Goal: Communication & Community: Answer question/provide support

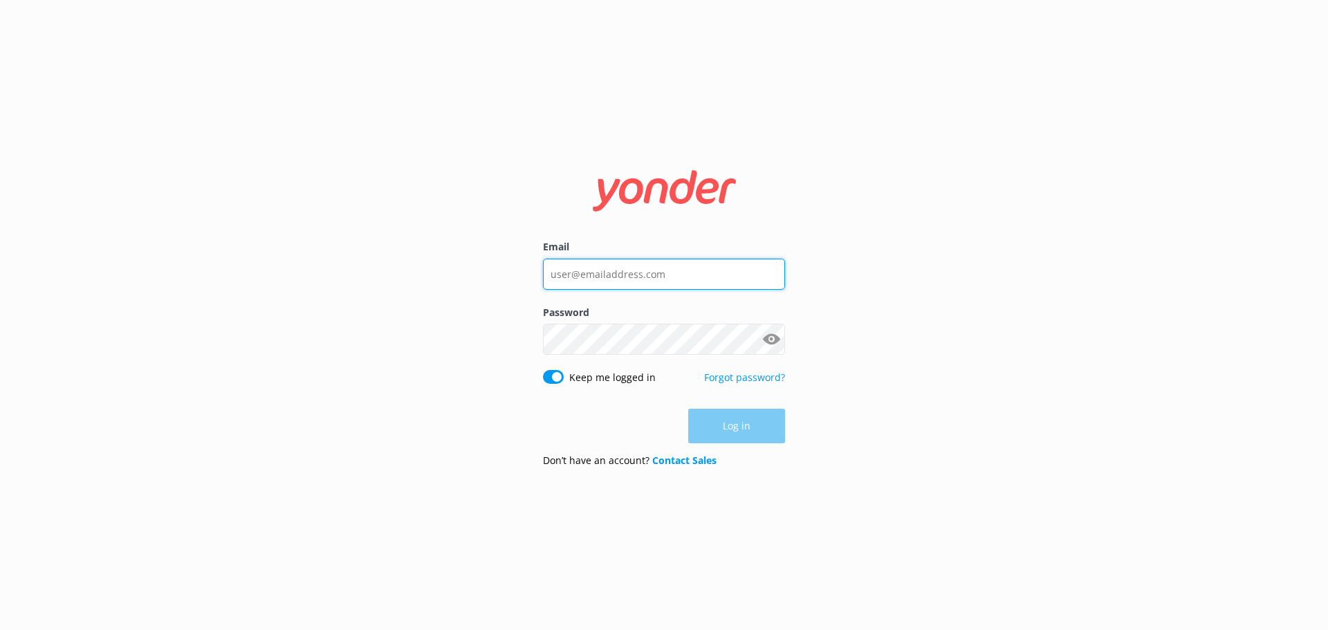
type input "[EMAIL_ADDRESS][DOMAIN_NAME]"
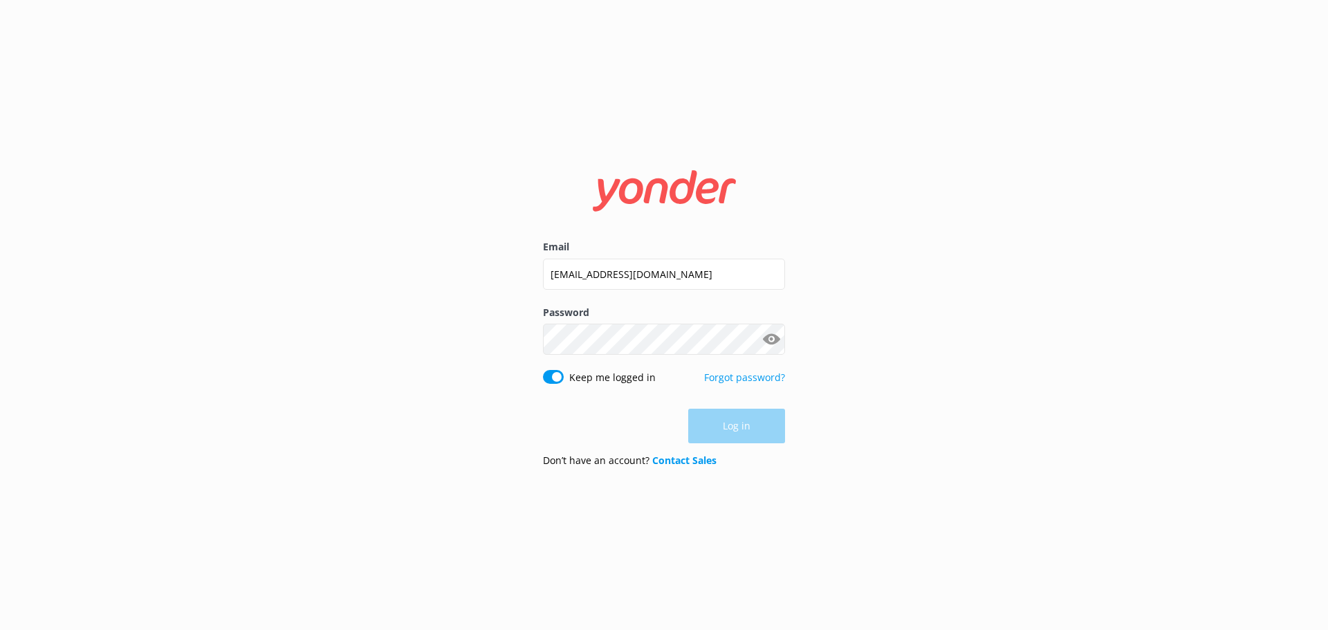
click at [737, 412] on div "Log in" at bounding box center [664, 426] width 242 height 35
click at [735, 423] on button "Log in" at bounding box center [736, 427] width 97 height 35
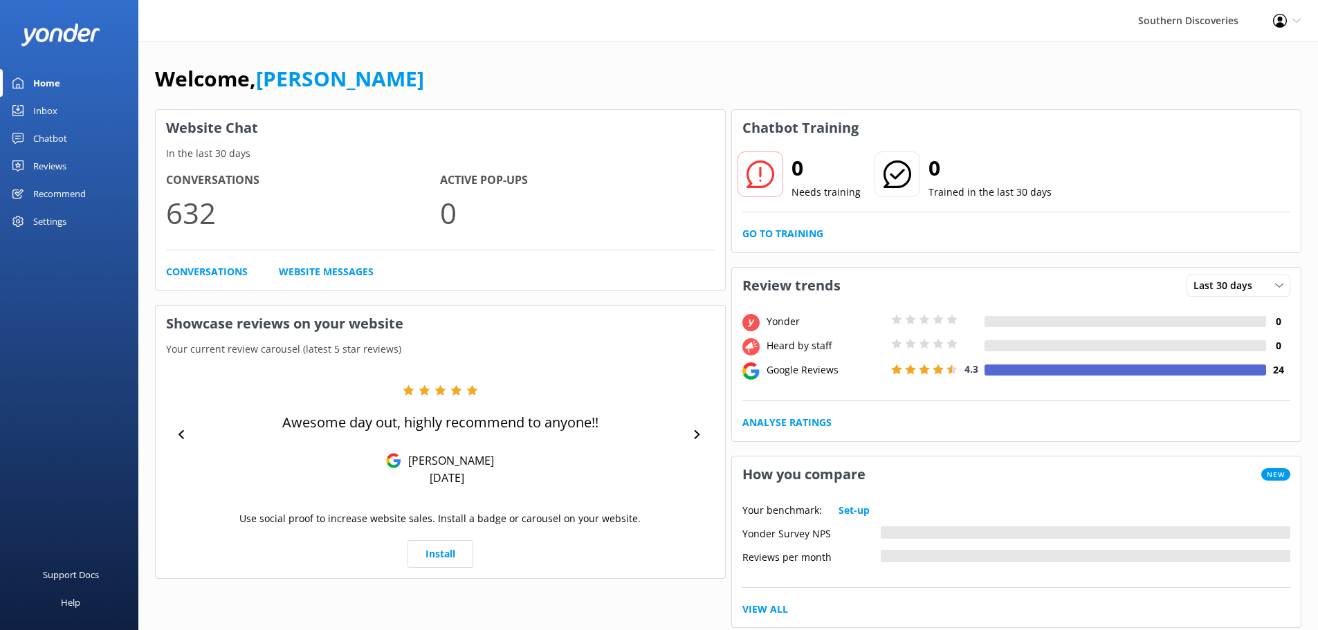
click at [50, 143] on div "Chatbot" at bounding box center [50, 139] width 34 height 28
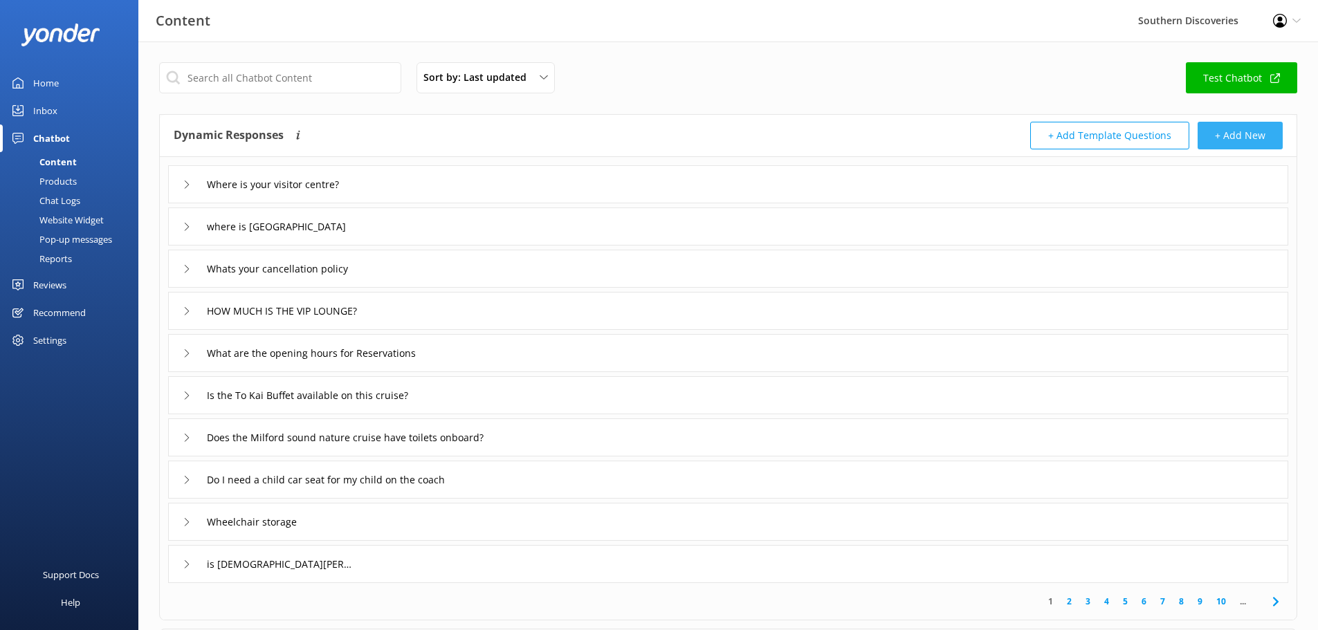
click at [1242, 130] on button "+ Add New" at bounding box center [1239, 136] width 85 height 28
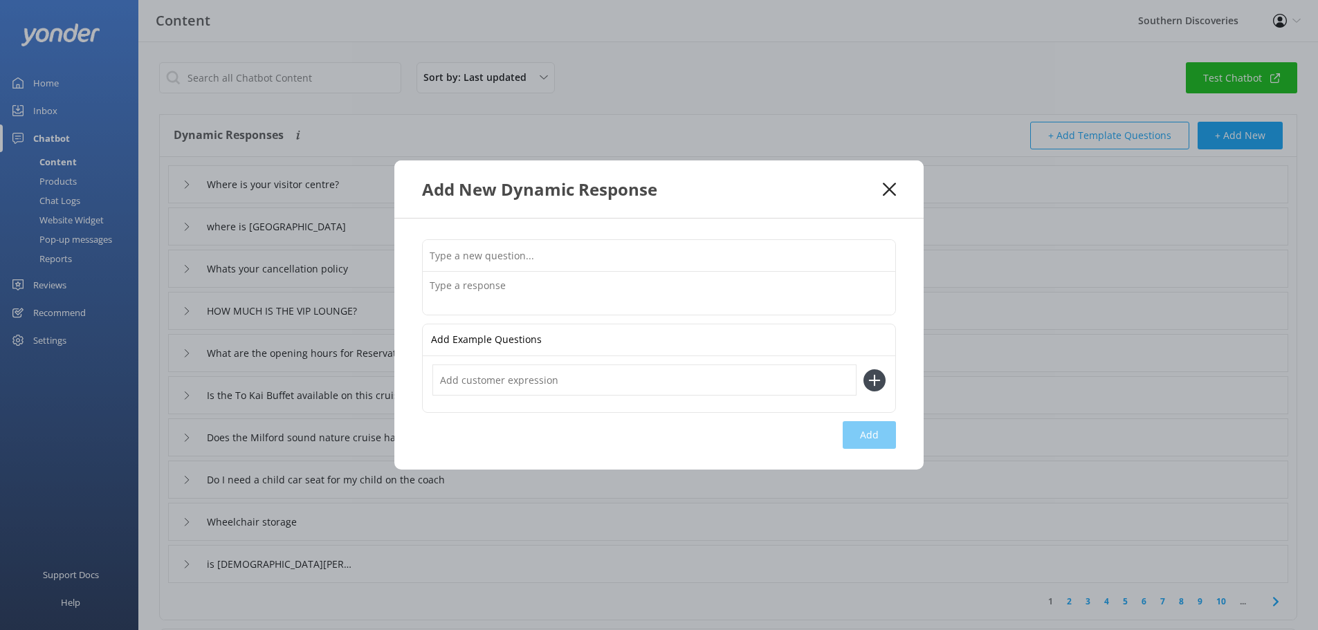
click at [506, 263] on input "text" at bounding box center [659, 255] width 472 height 31
drag, startPoint x: 892, startPoint y: 184, endPoint x: 878, endPoint y: 188, distance: 15.1
click at [892, 184] on icon at bounding box center [889, 190] width 13 height 14
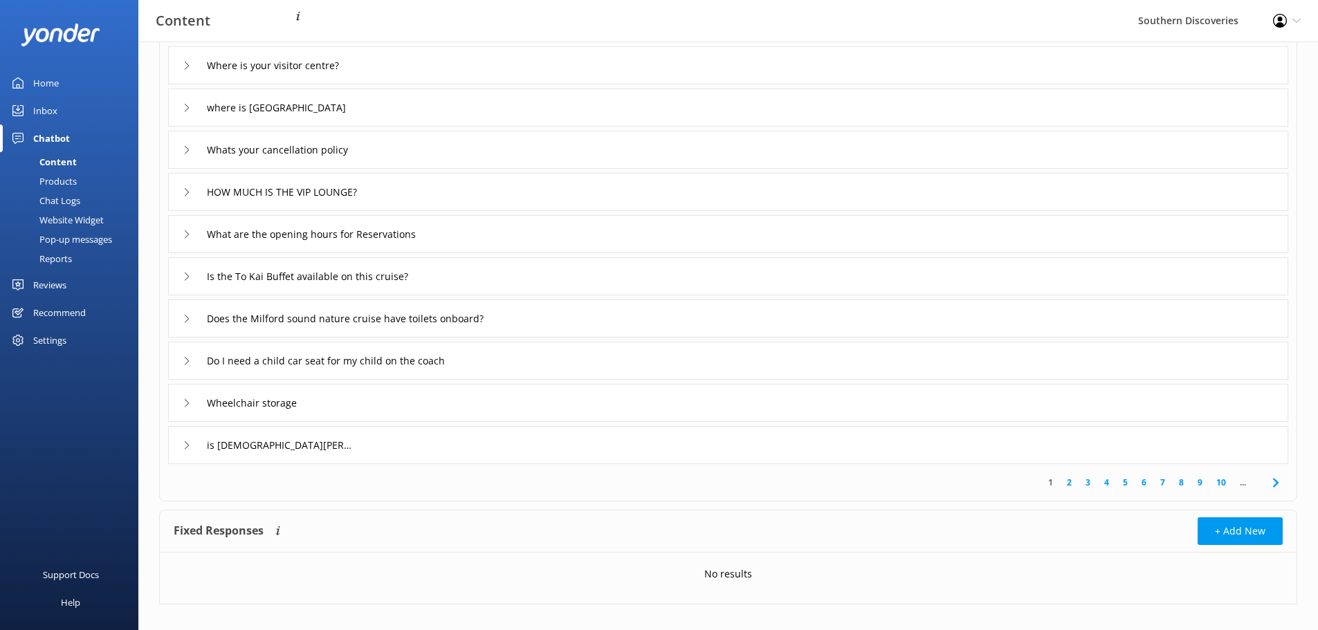
scroll to position [135, 0]
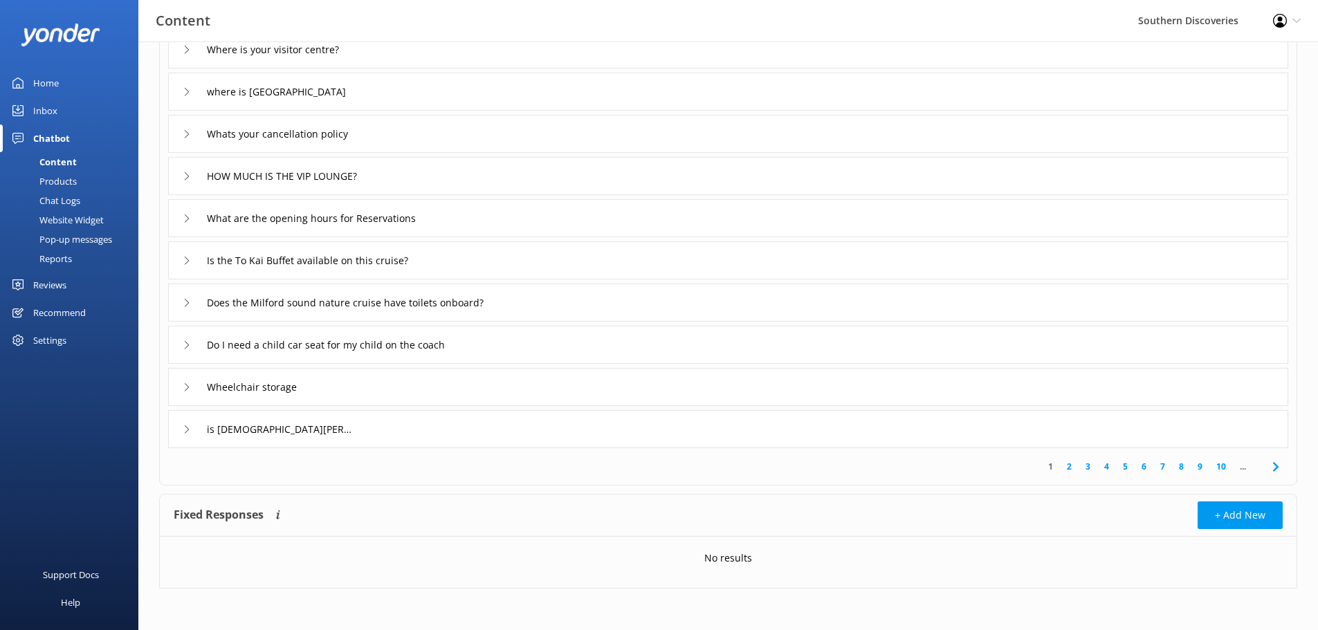
click at [1001, 540] on div "No results" at bounding box center [728, 558] width 1137 height 43
click at [53, 134] on div "Chatbot" at bounding box center [51, 139] width 37 height 28
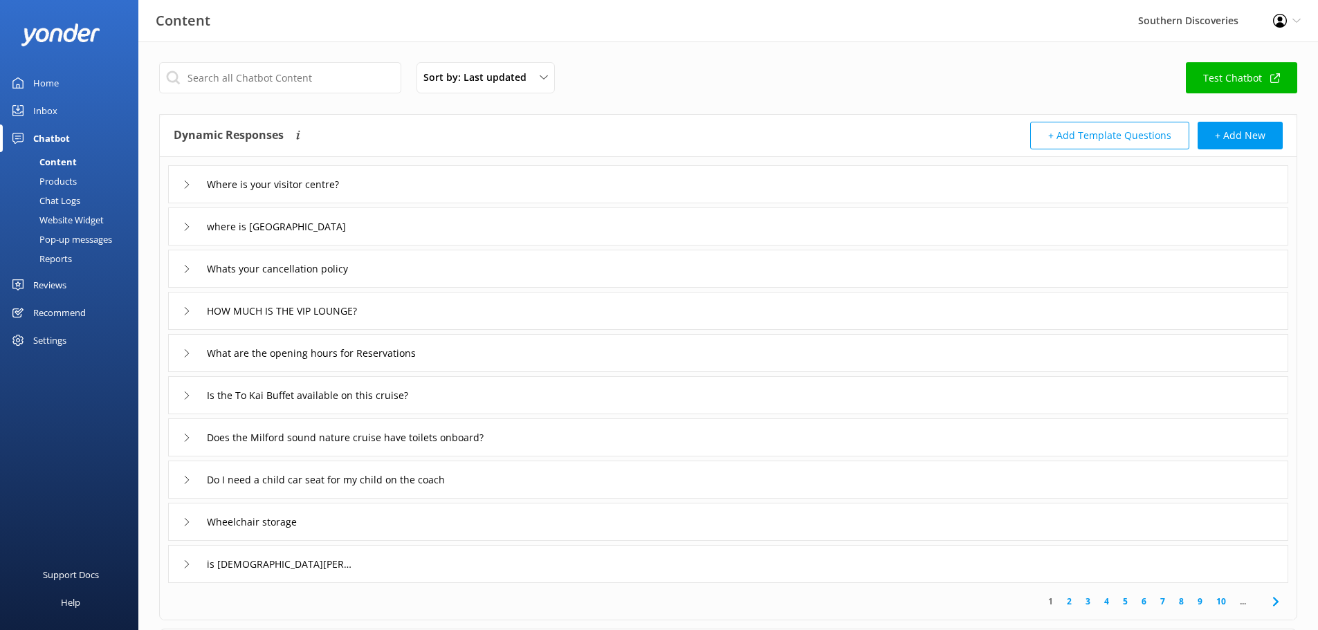
click at [425, 320] on div "HOW MUCH IS THE VIP LOUNGE?" at bounding box center [728, 311] width 1120 height 38
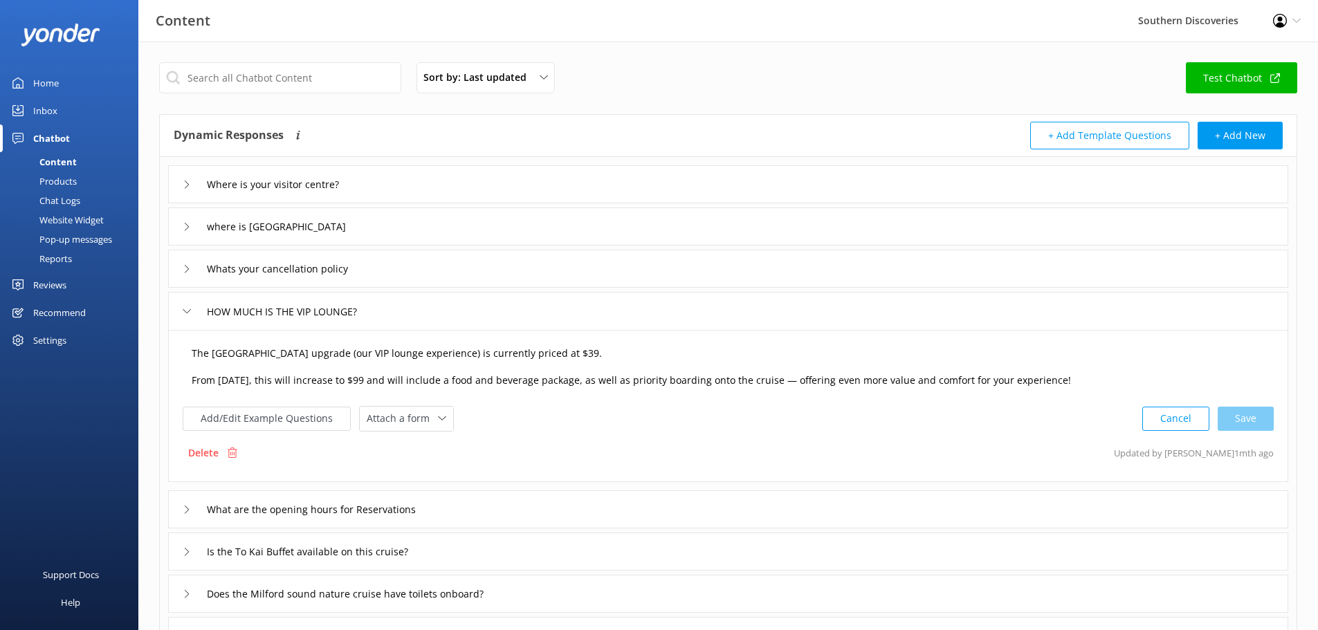
click at [190, 380] on textarea "The [GEOGRAPHIC_DATA] upgrade (our VIP lounge experience) is currently priced a…" at bounding box center [728, 367] width 1088 height 57
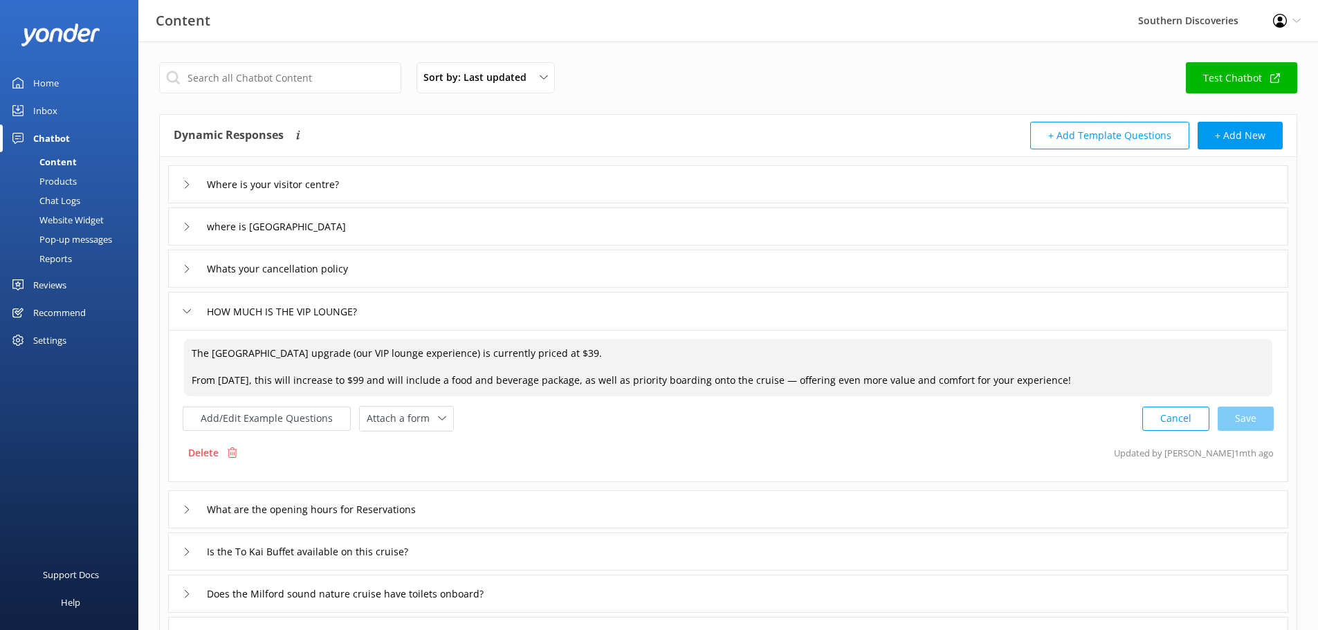
click at [370, 383] on textarea "The [GEOGRAPHIC_DATA] upgrade (our VIP lounge experience) is currently priced a…" at bounding box center [728, 367] width 1088 height 57
drag, startPoint x: 378, startPoint y: 383, endPoint x: 185, endPoint y: 384, distance: 192.3
click at [186, 383] on textarea "The [GEOGRAPHIC_DATA] upgrade (our VIP lounge experience) is currently priced a…" at bounding box center [728, 367] width 1088 height 57
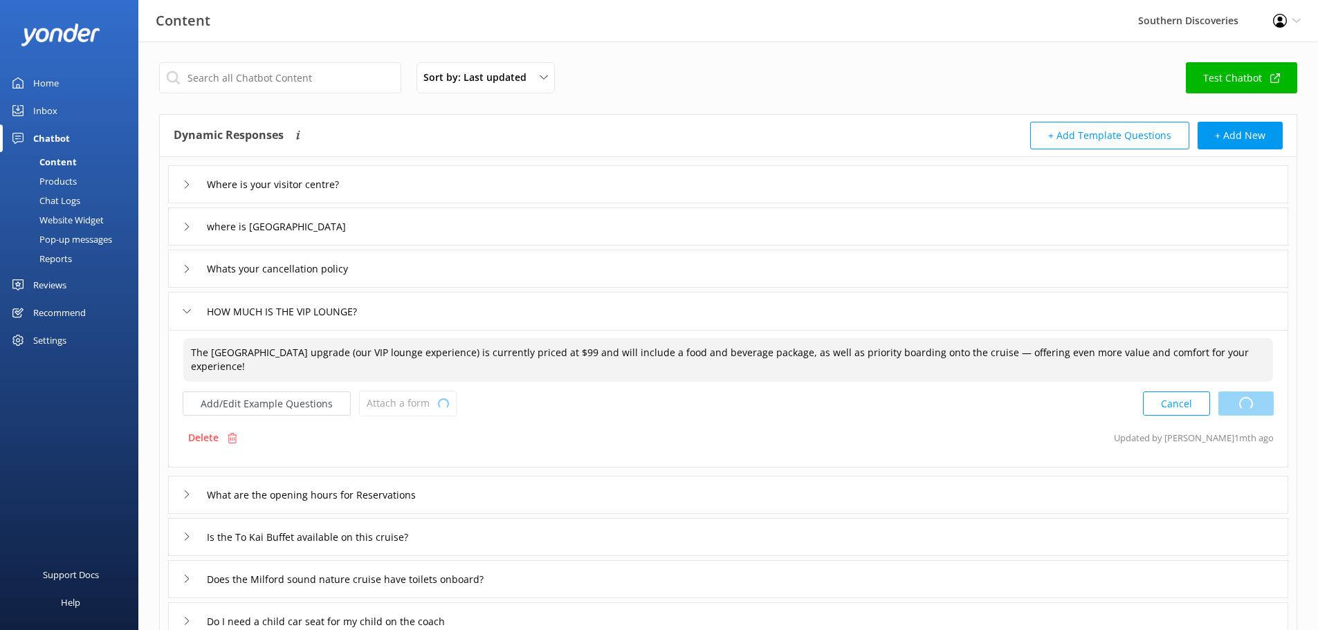
click at [1263, 402] on div "Cancel Loading.." at bounding box center [1208, 404] width 131 height 26
type textarea "The [GEOGRAPHIC_DATA] upgrade (our VIP lounge experience) is currently priced a…"
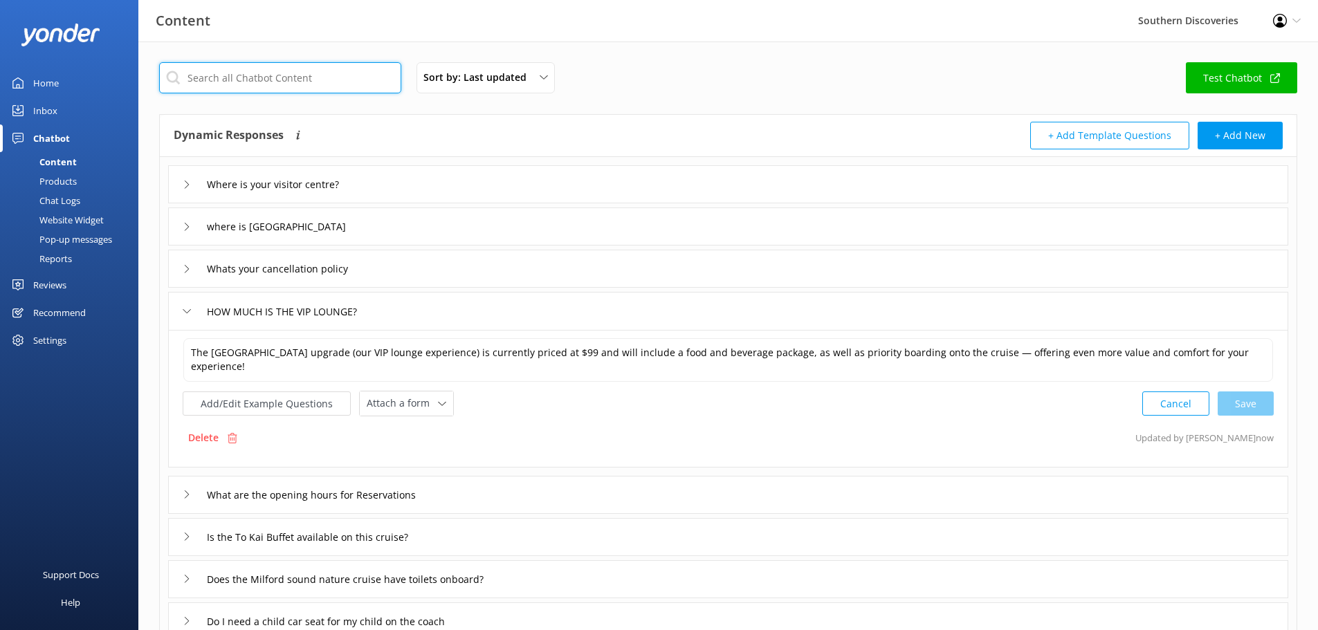
click at [246, 80] on input "text" at bounding box center [280, 77] width 242 height 31
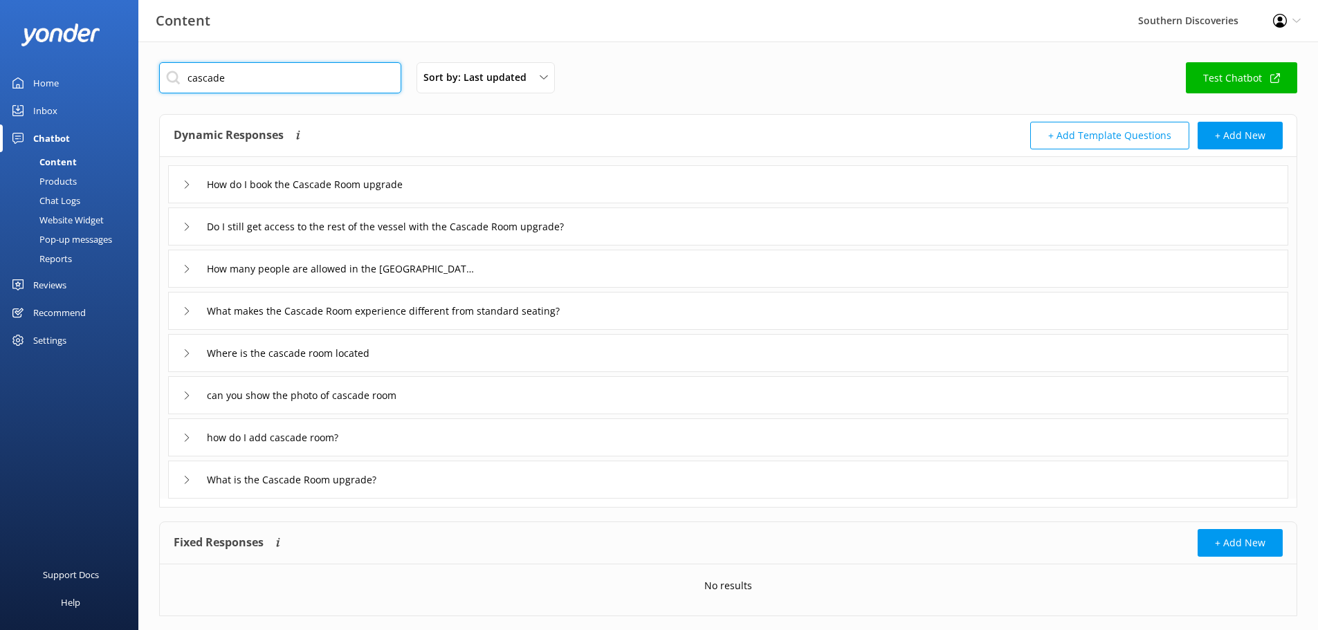
type input "cascade"
click at [541, 176] on div "How do I book the Cascade Room upgrade" at bounding box center [728, 184] width 1120 height 38
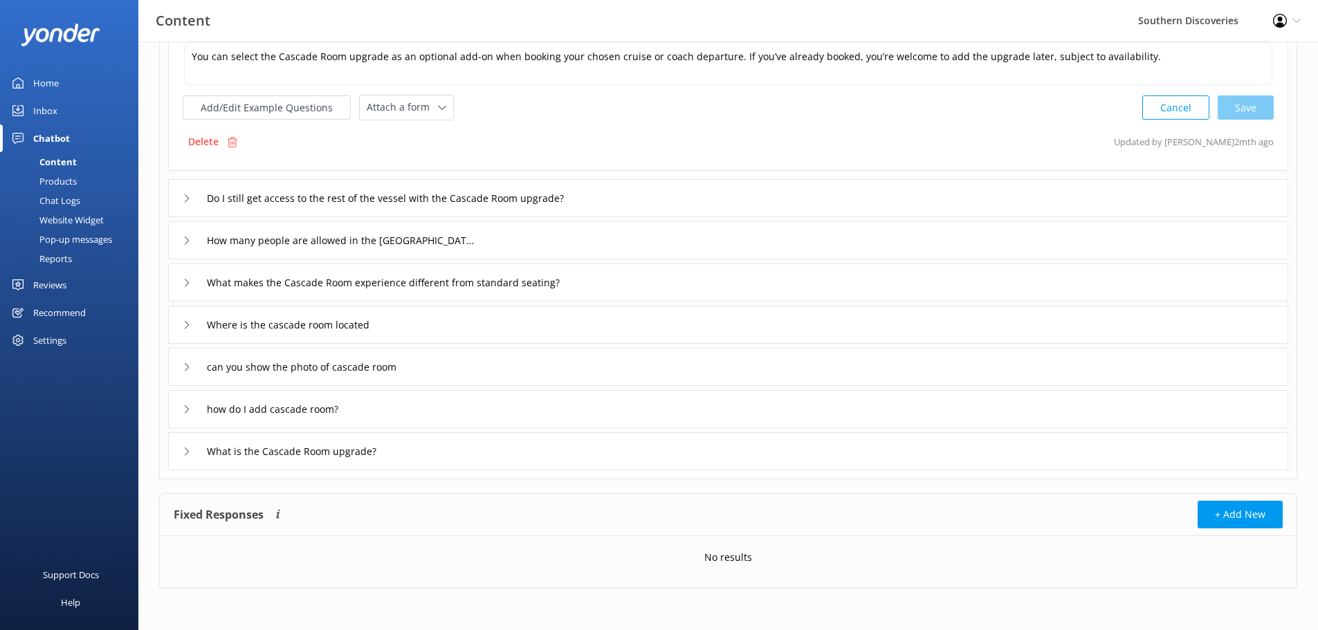
click at [660, 203] on div "Do I still get access to the rest of the vessel with the Cascade Room upgrade?" at bounding box center [728, 198] width 1120 height 38
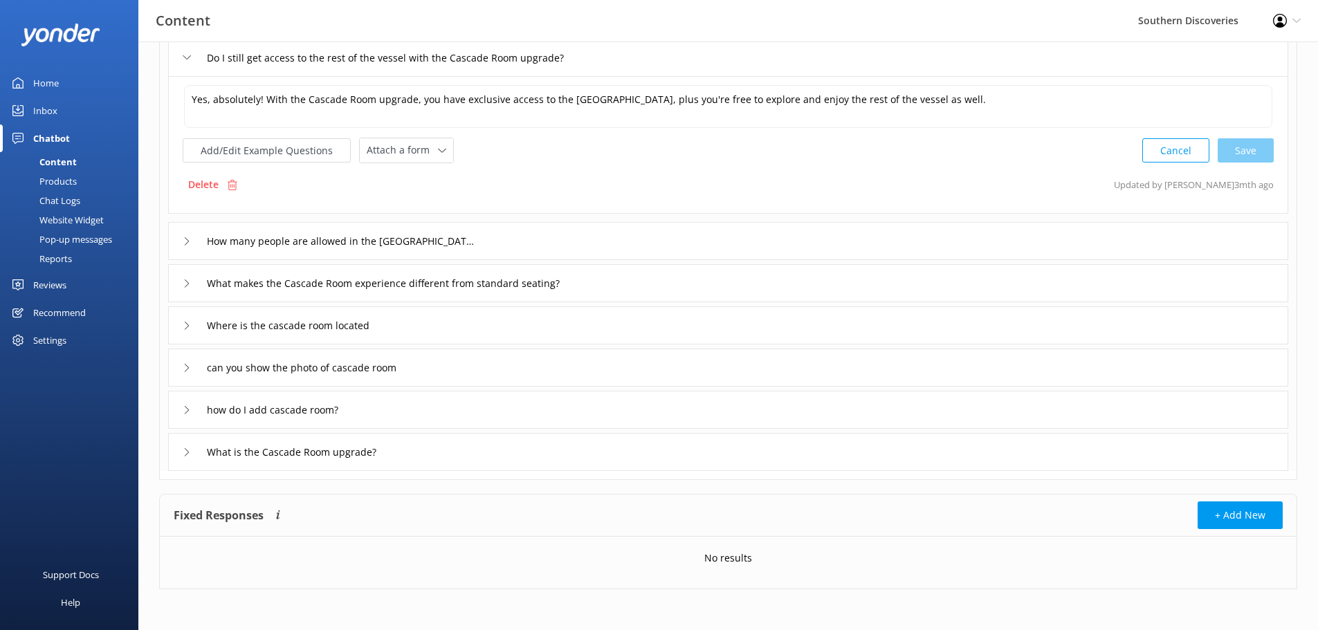
scroll to position [170, 0]
click at [607, 237] on div "How many people are allowed in the [GEOGRAPHIC_DATA]?" at bounding box center [728, 240] width 1120 height 38
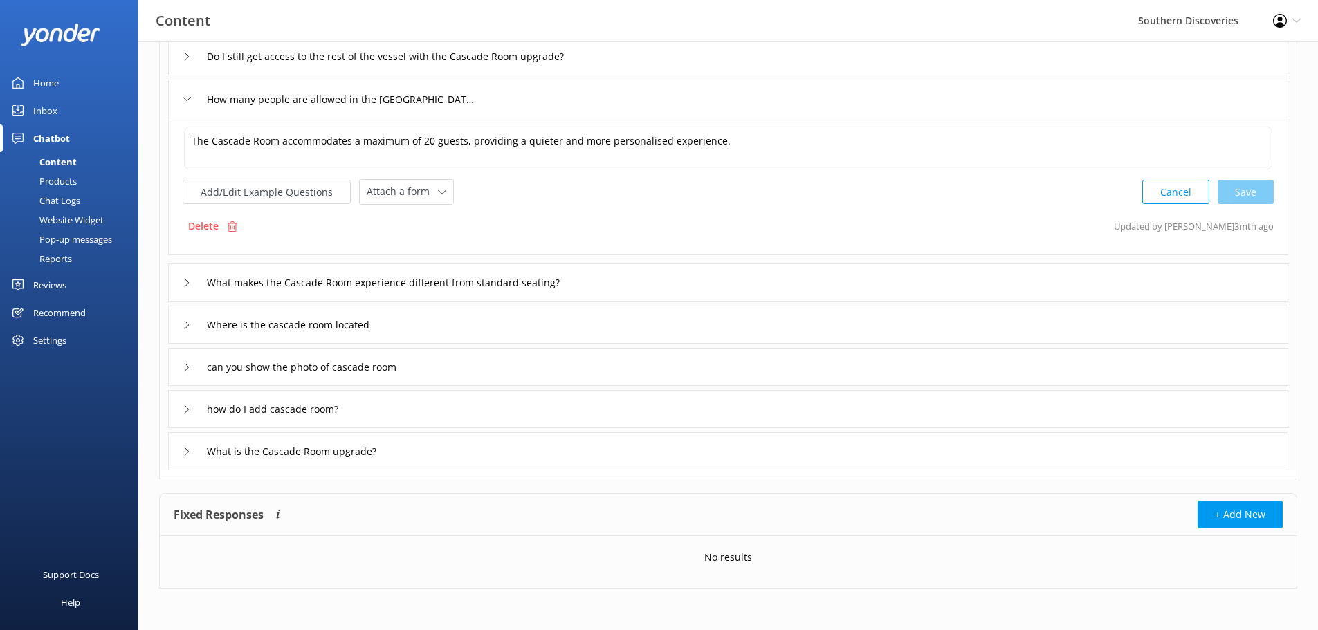
click at [620, 293] on div "What makes the Cascade Room experience different from standard seating?" at bounding box center [728, 283] width 1120 height 38
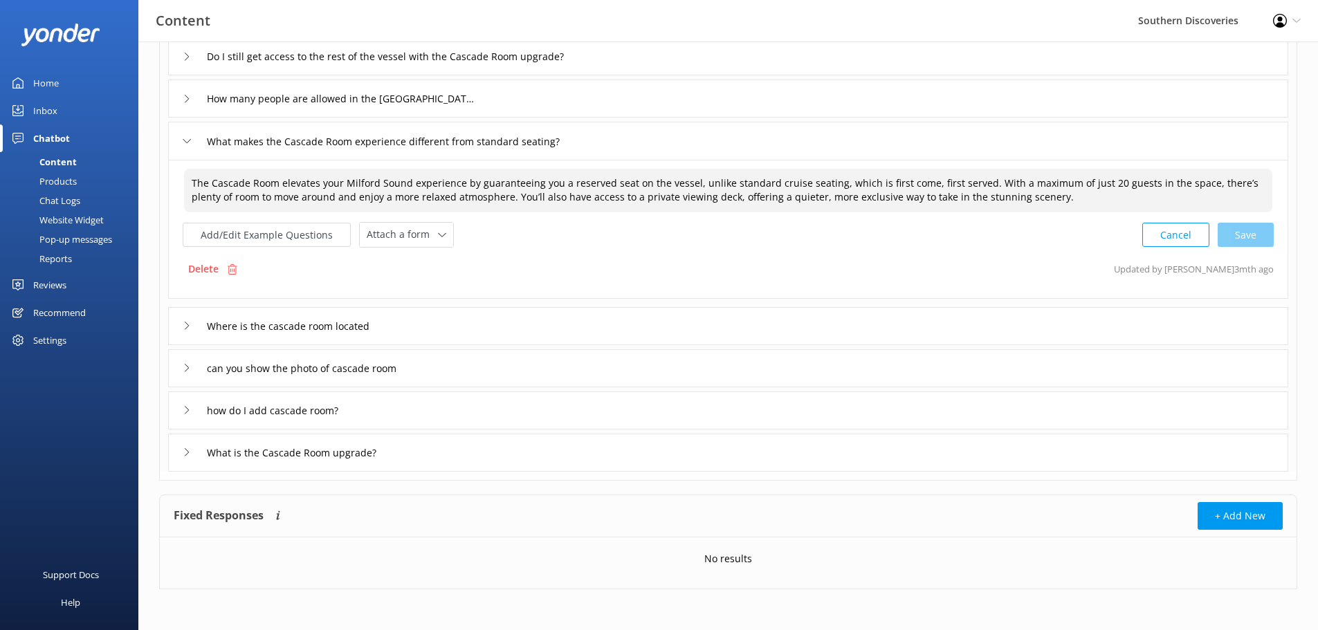
click at [1037, 199] on textarea "The Cascade Room elevates your Milford Sound experience by guaranteeing you a r…" at bounding box center [728, 191] width 1088 height 44
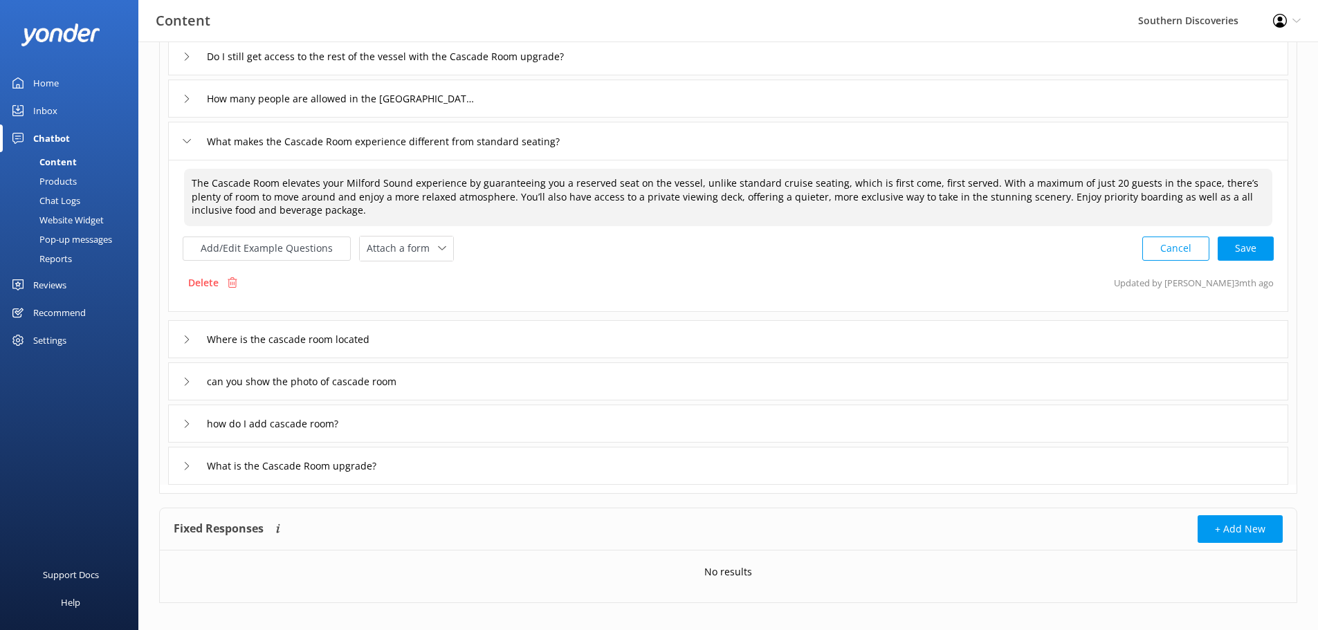
click at [1236, 250] on div "Cancel Save" at bounding box center [1207, 249] width 131 height 26
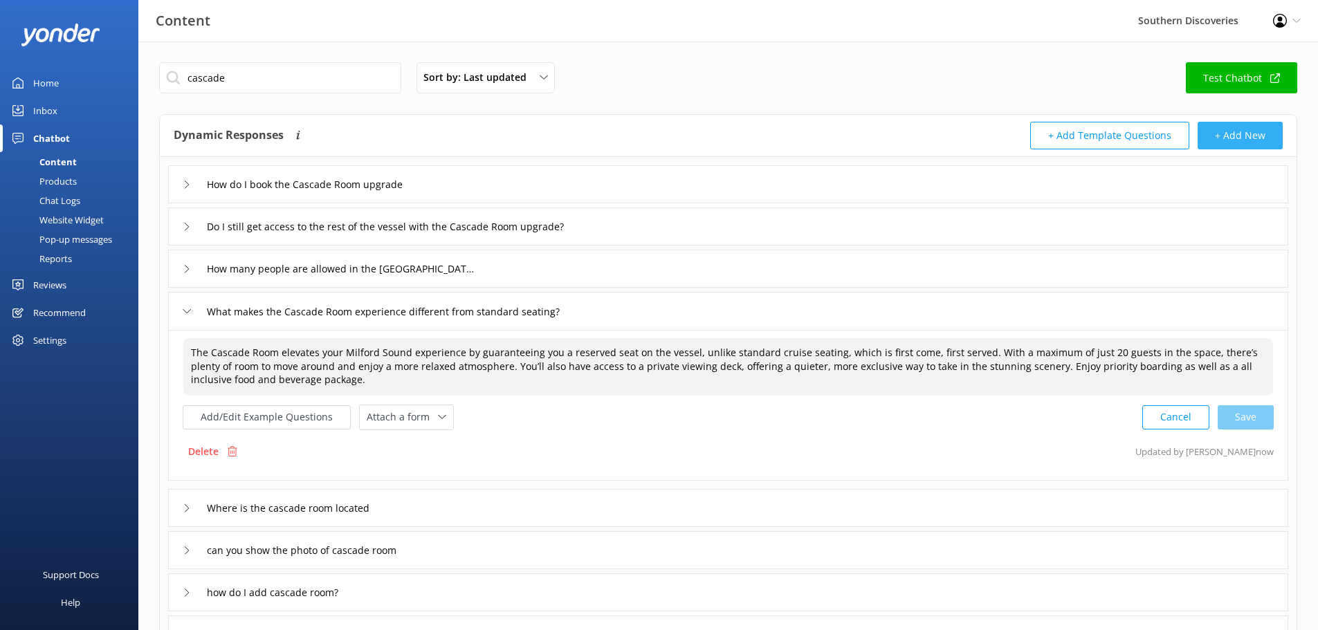
type textarea "The Cascade Room elevates your Milford Sound experience by guaranteeing you a r…"
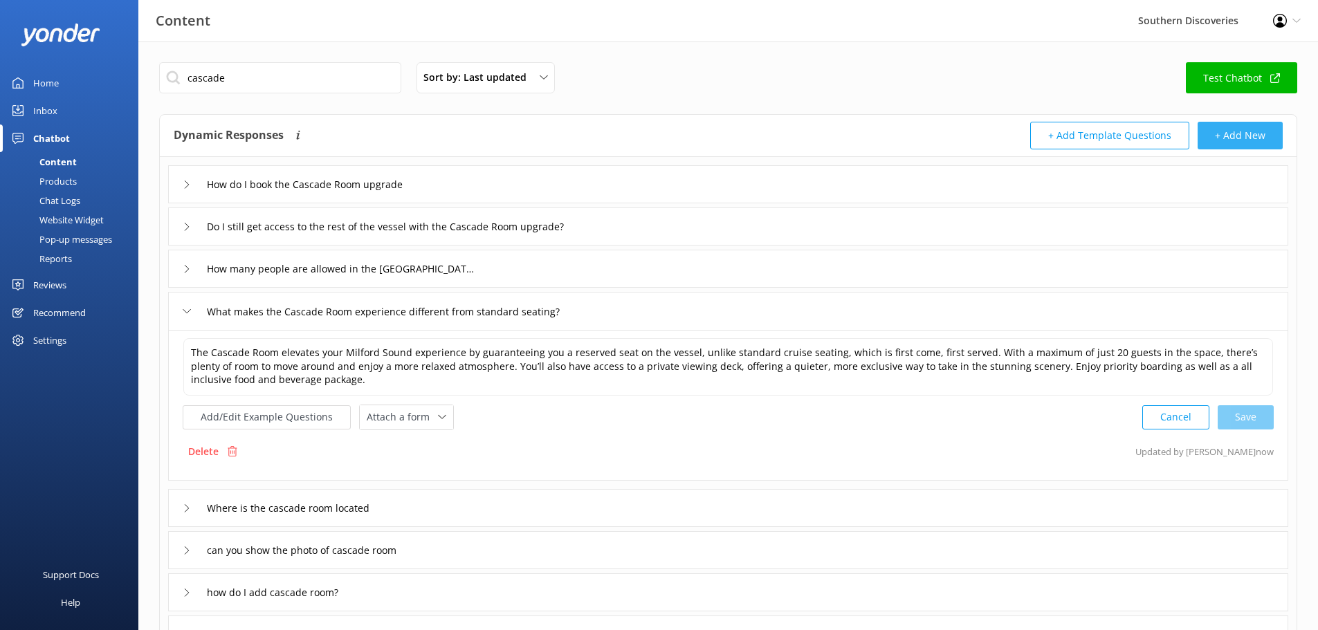
click at [1218, 138] on button "+ Add New" at bounding box center [1239, 136] width 85 height 28
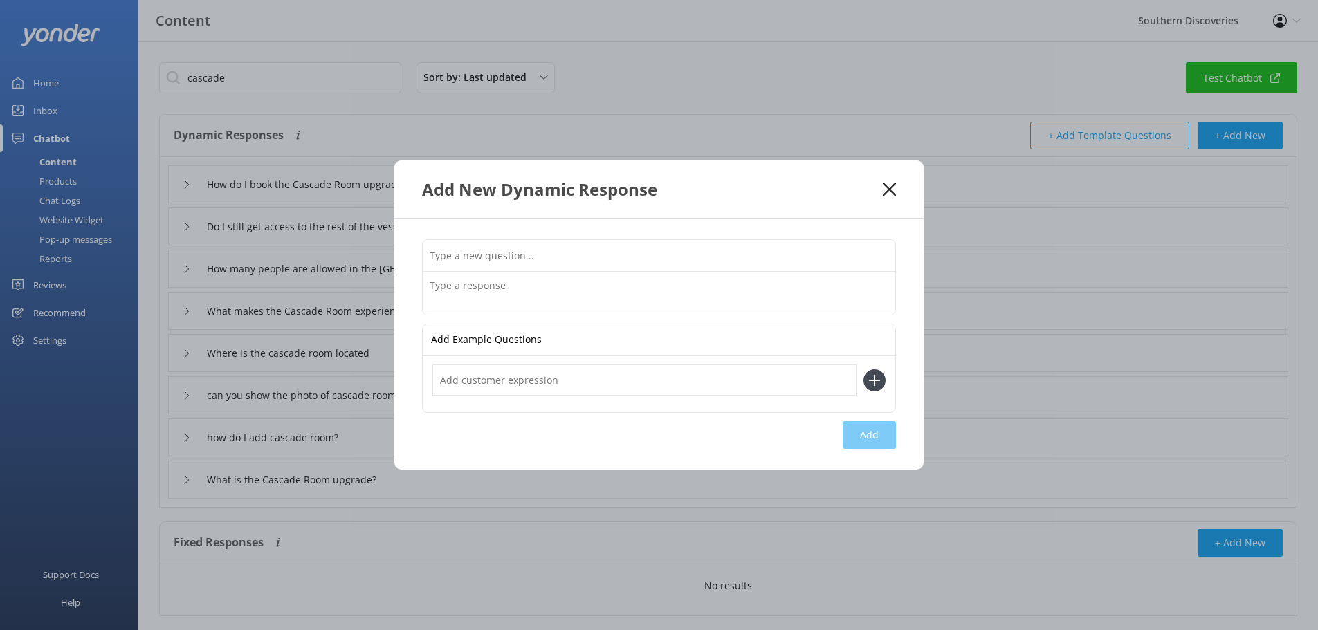
click at [524, 250] on input "text" at bounding box center [659, 255] width 472 height 31
click at [524, 302] on textarea at bounding box center [659, 293] width 472 height 43
click at [590, 261] on input "What food is in the cascade lounge>?" at bounding box center [659, 255] width 472 height 31
type input "What food is in the cascade lounge?"
click at [595, 286] on textarea at bounding box center [659, 293] width 472 height 43
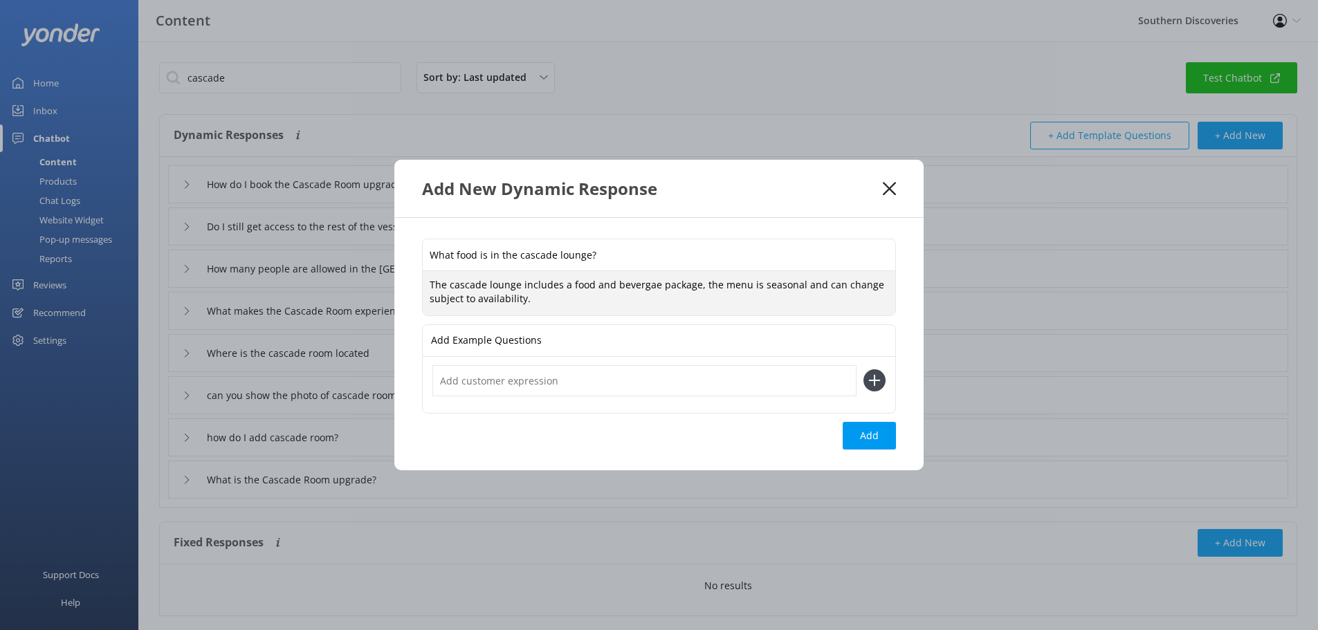
click at [648, 284] on textarea "The cascade lounge includes a food and bevergae package, the menu is seasonal a…" at bounding box center [659, 293] width 472 height 44
type textarea "The cascade lounge includes a food and beverage package, the menu is seasonal a…"
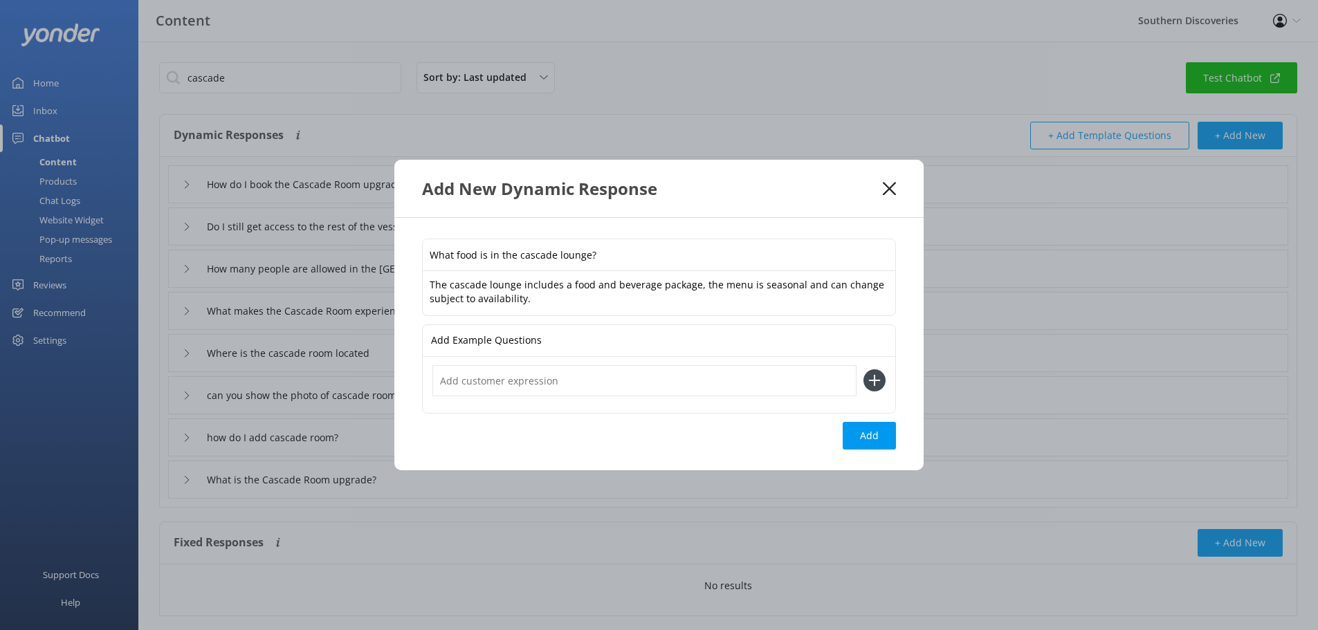
drag, startPoint x: 687, startPoint y: 58, endPoint x: 862, endPoint y: 35, distance: 176.6
click at [694, 53] on div "Add New Dynamic Response What food is in the cascade lounge? The cascade lounge…" at bounding box center [659, 315] width 1318 height 630
